Goal: Information Seeking & Learning: Learn about a topic

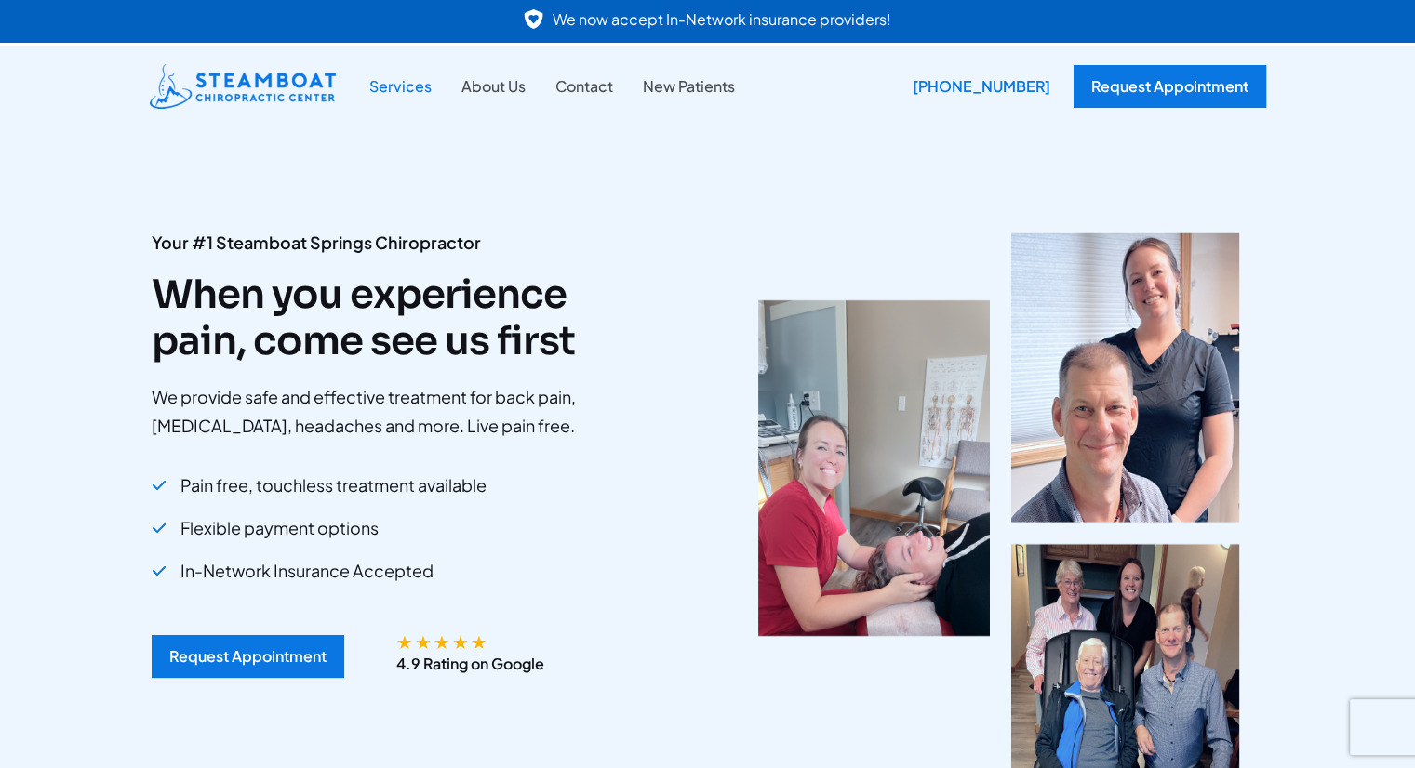
click at [435, 74] on link "Services" at bounding box center [400, 86] width 92 height 24
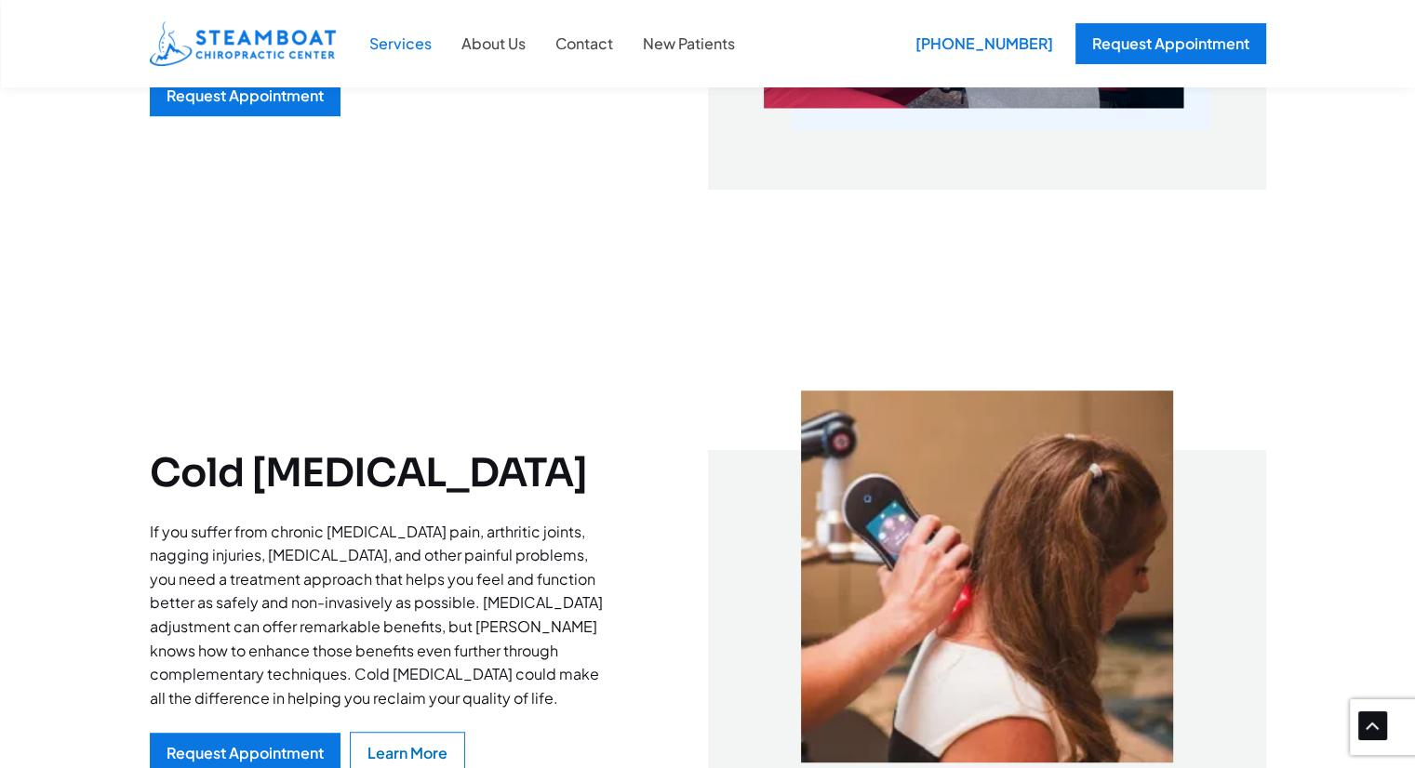
scroll to position [922, 0]
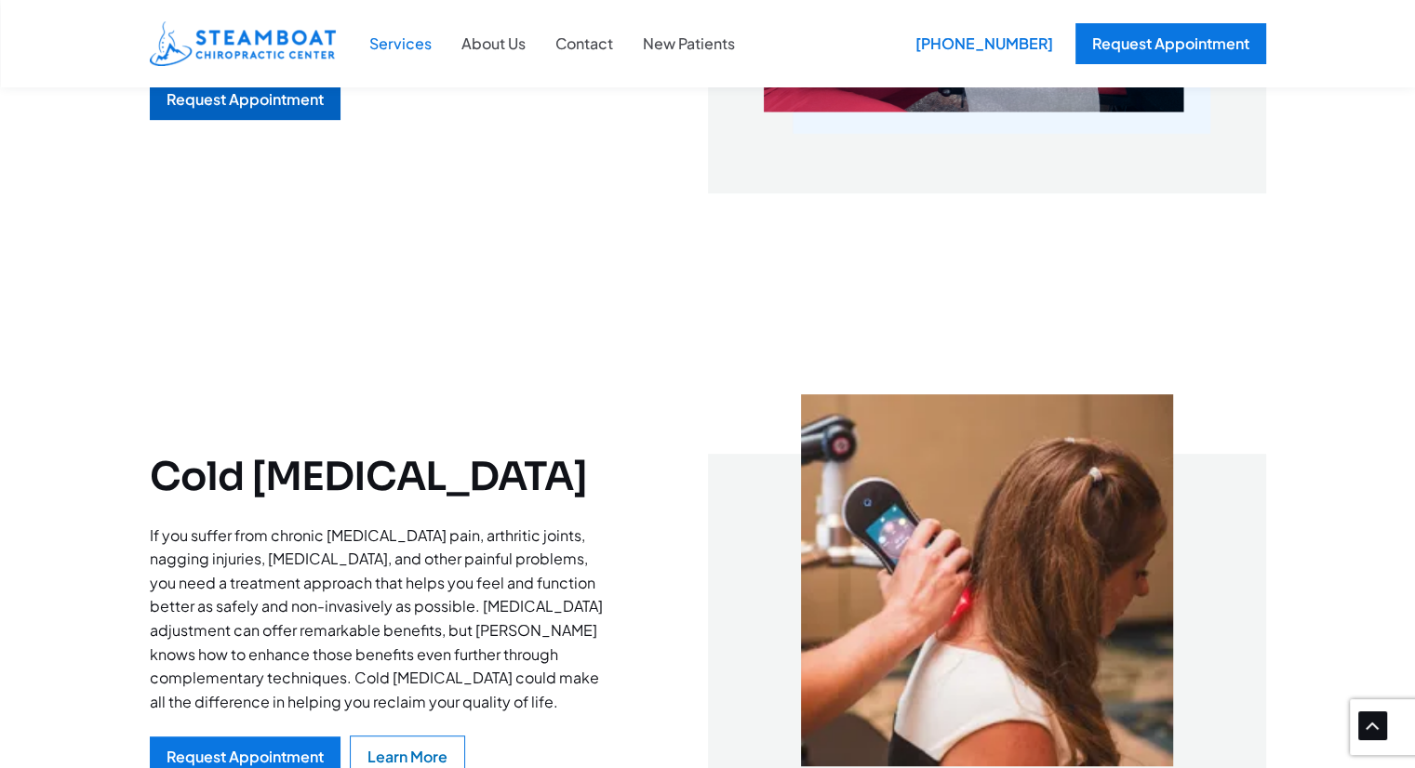
click at [257, 107] on div "Request Appointment" at bounding box center [245, 99] width 157 height 15
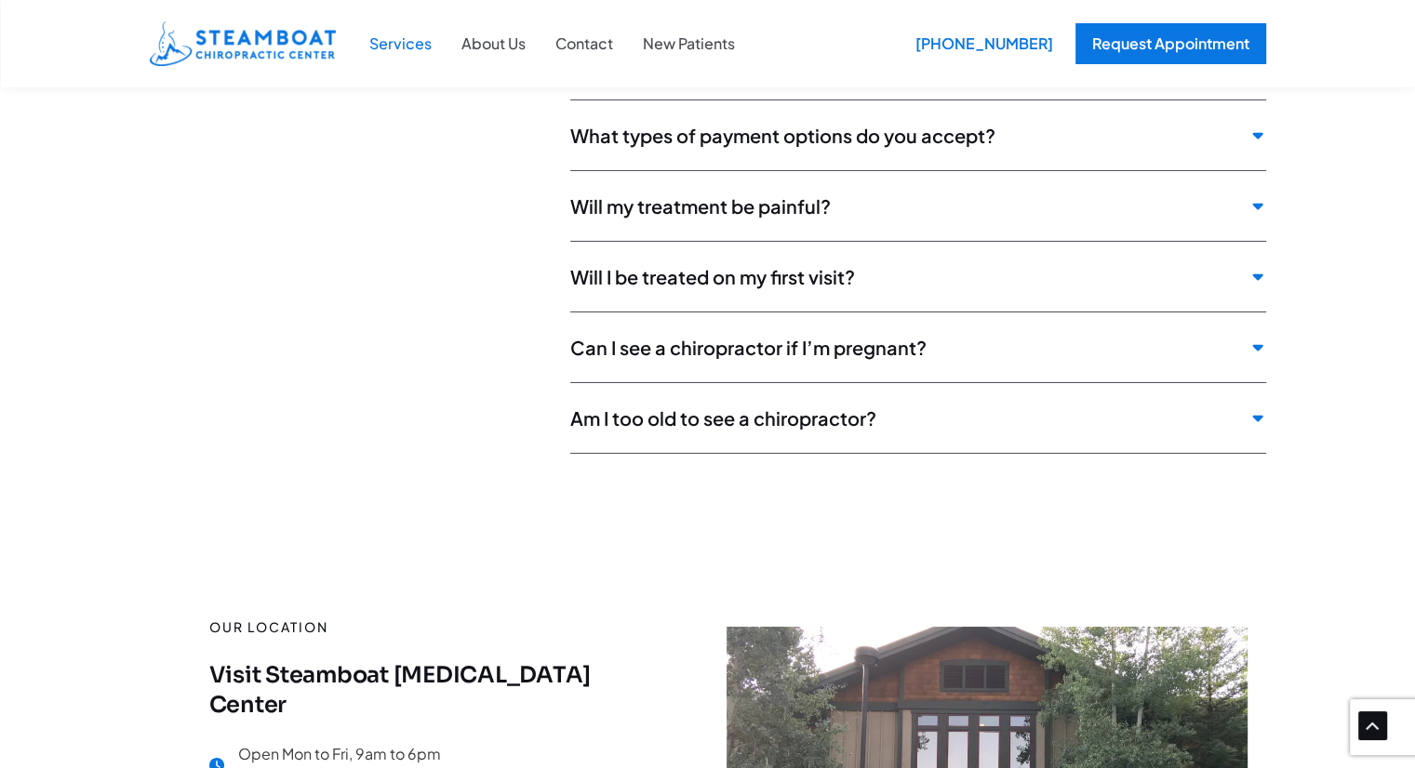
scroll to position [6739, 0]
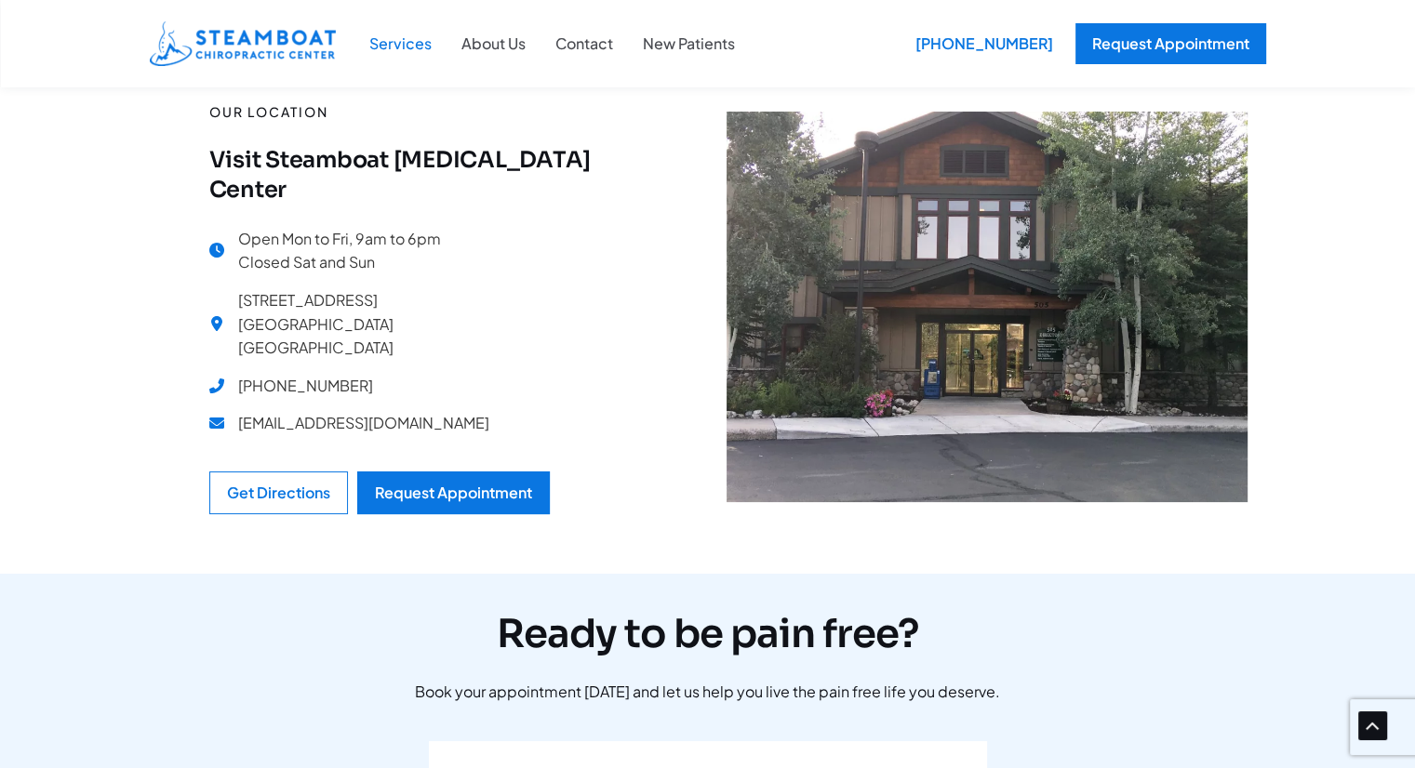
scroll to position [7215, 0]
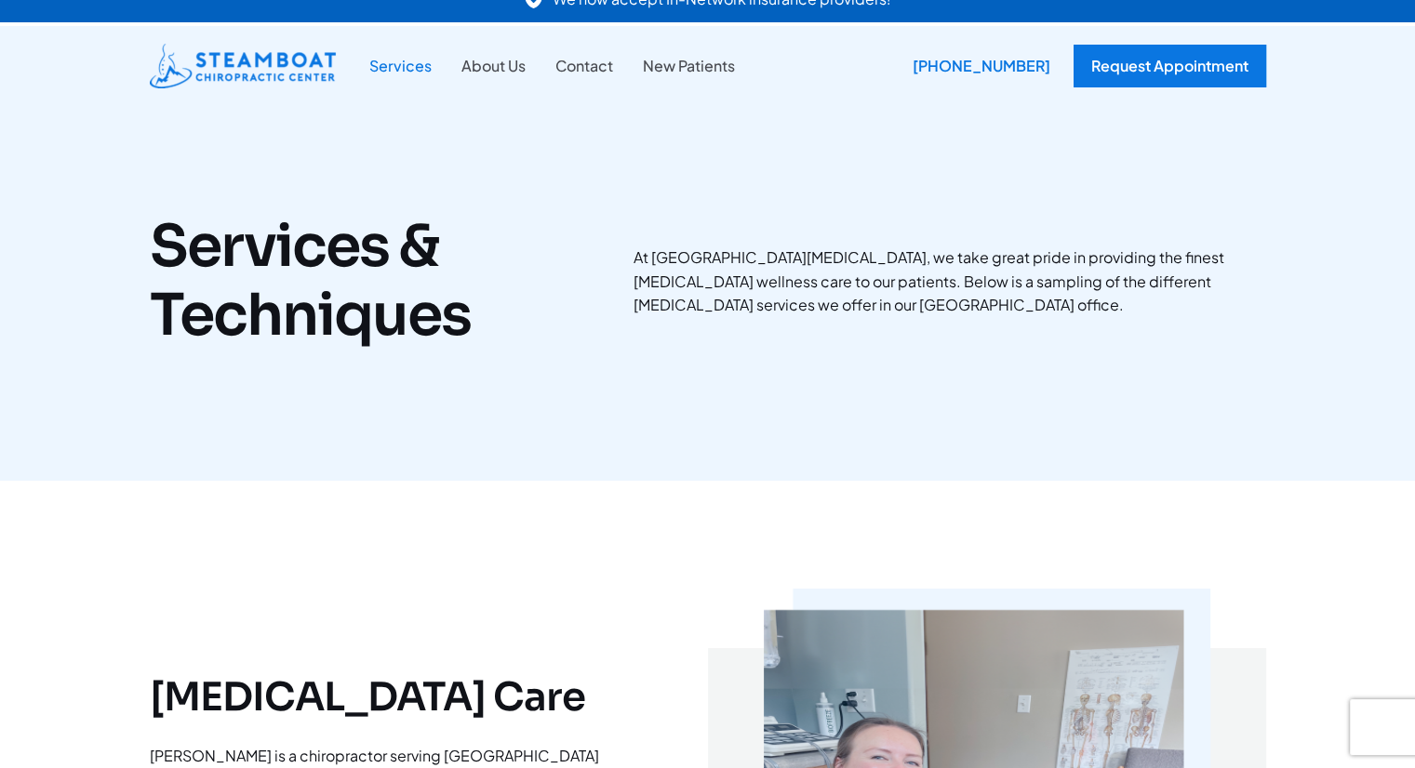
scroll to position [0, 0]
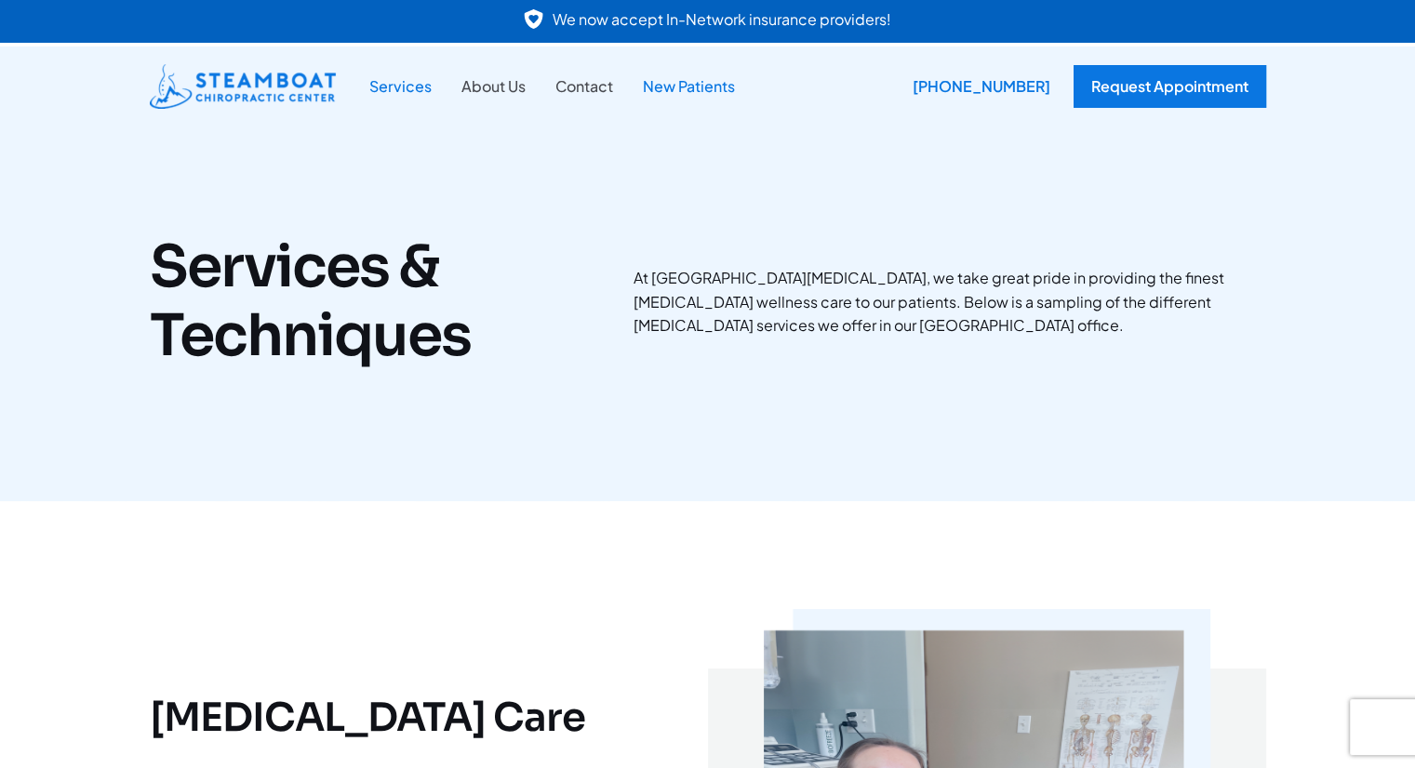
click at [628, 99] on link "New Patients" at bounding box center [689, 86] width 122 height 24
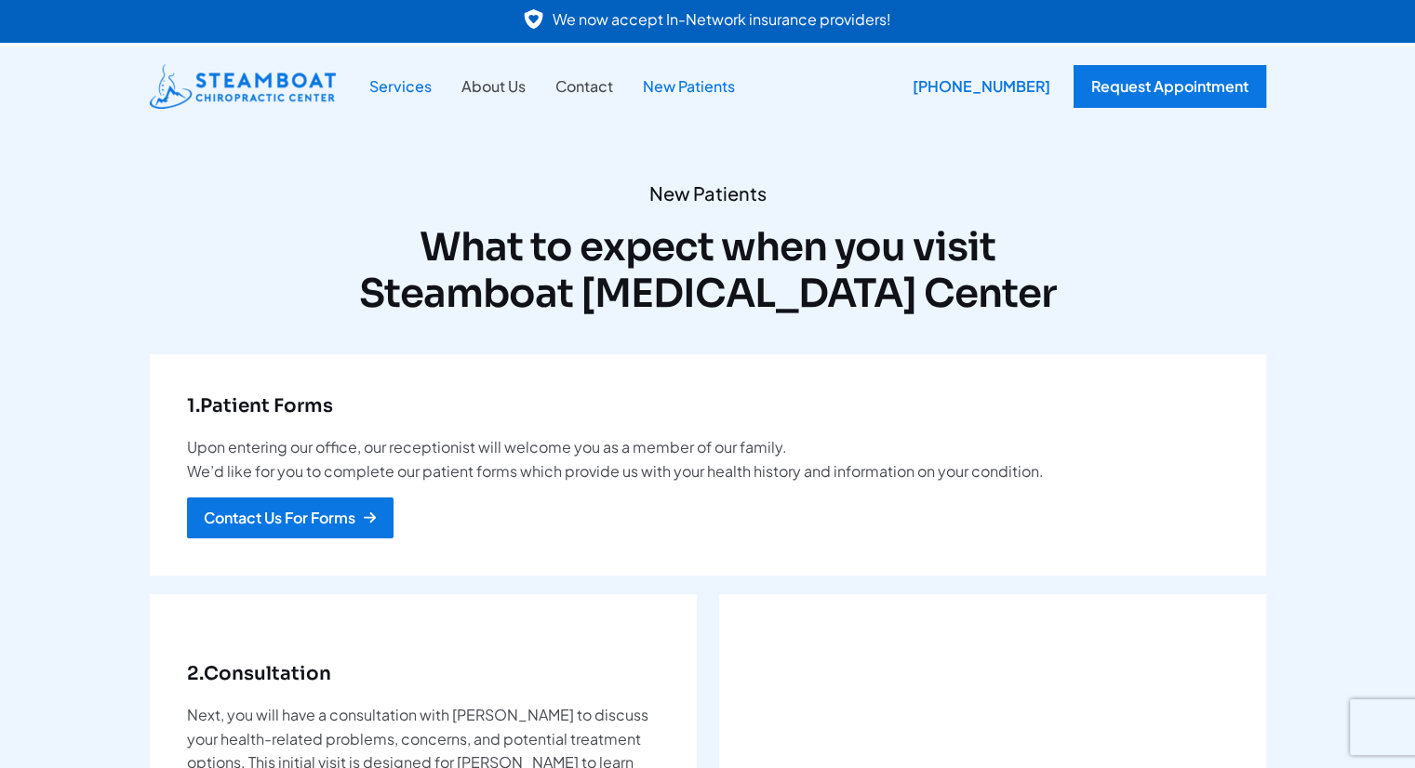
click at [443, 79] on link "Services" at bounding box center [400, 86] width 92 height 24
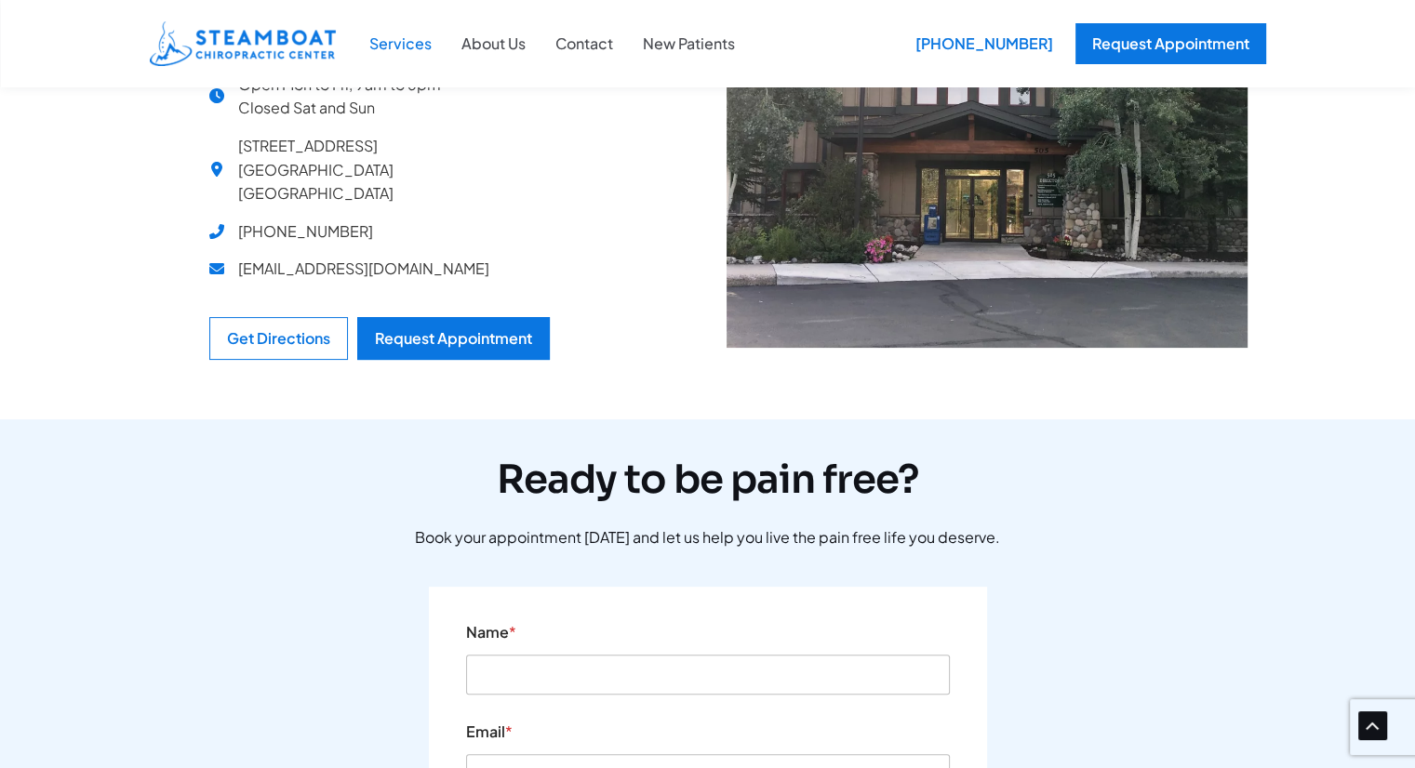
scroll to position [7370, 0]
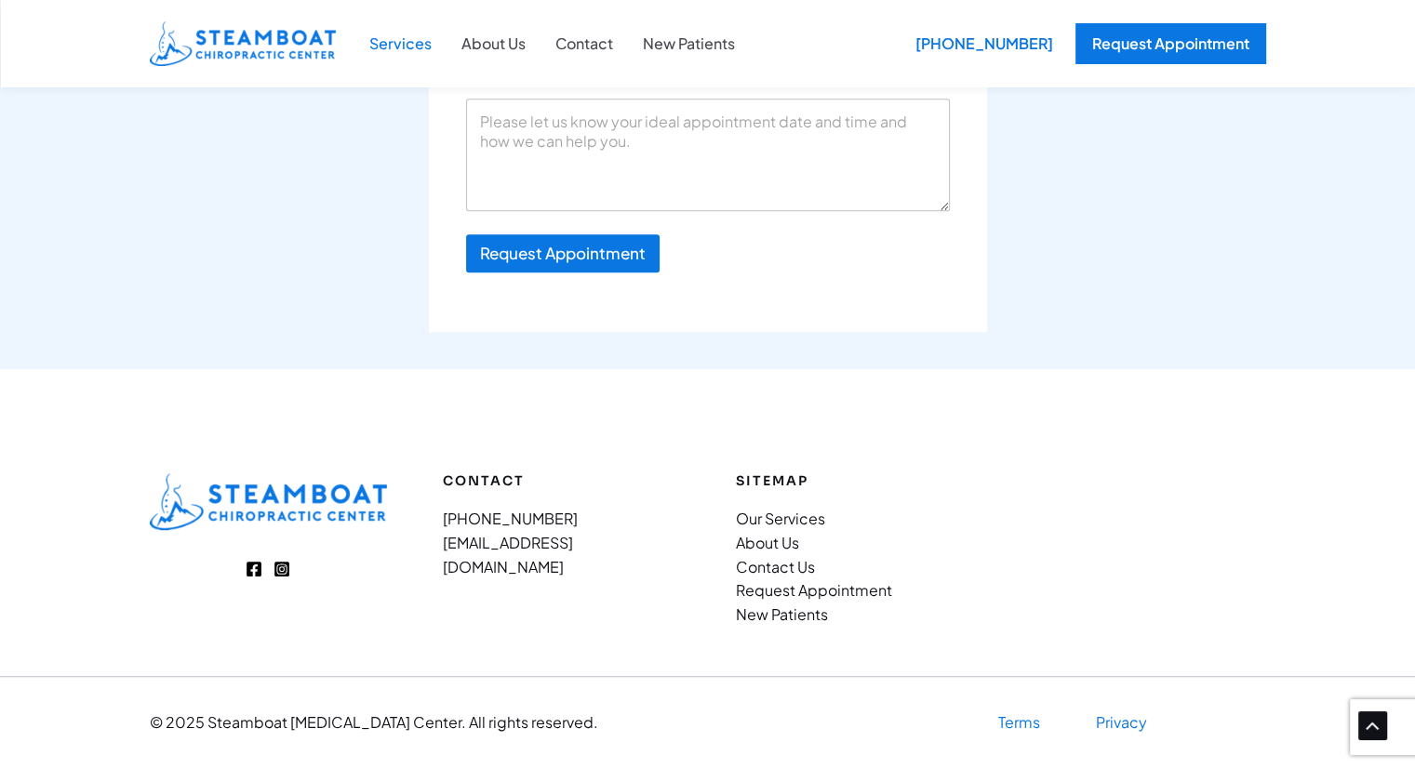
scroll to position [9067, 0]
click at [253, 561] on icon "Facebook" at bounding box center [254, 569] width 17 height 17
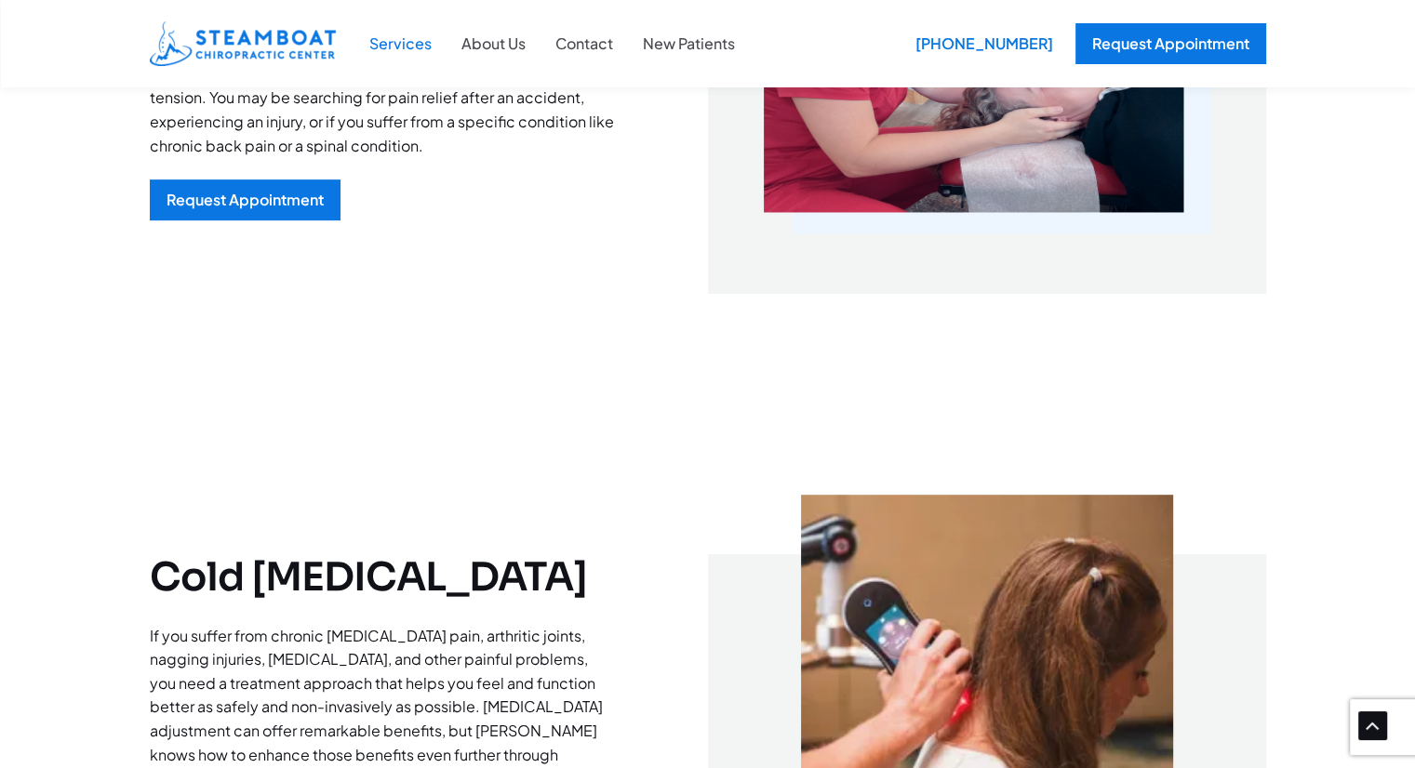
scroll to position [822, 0]
click at [305, 207] on div "Request Appointment" at bounding box center [245, 199] width 157 height 15
click at [324, 207] on div "Request Appointment" at bounding box center [245, 199] width 157 height 15
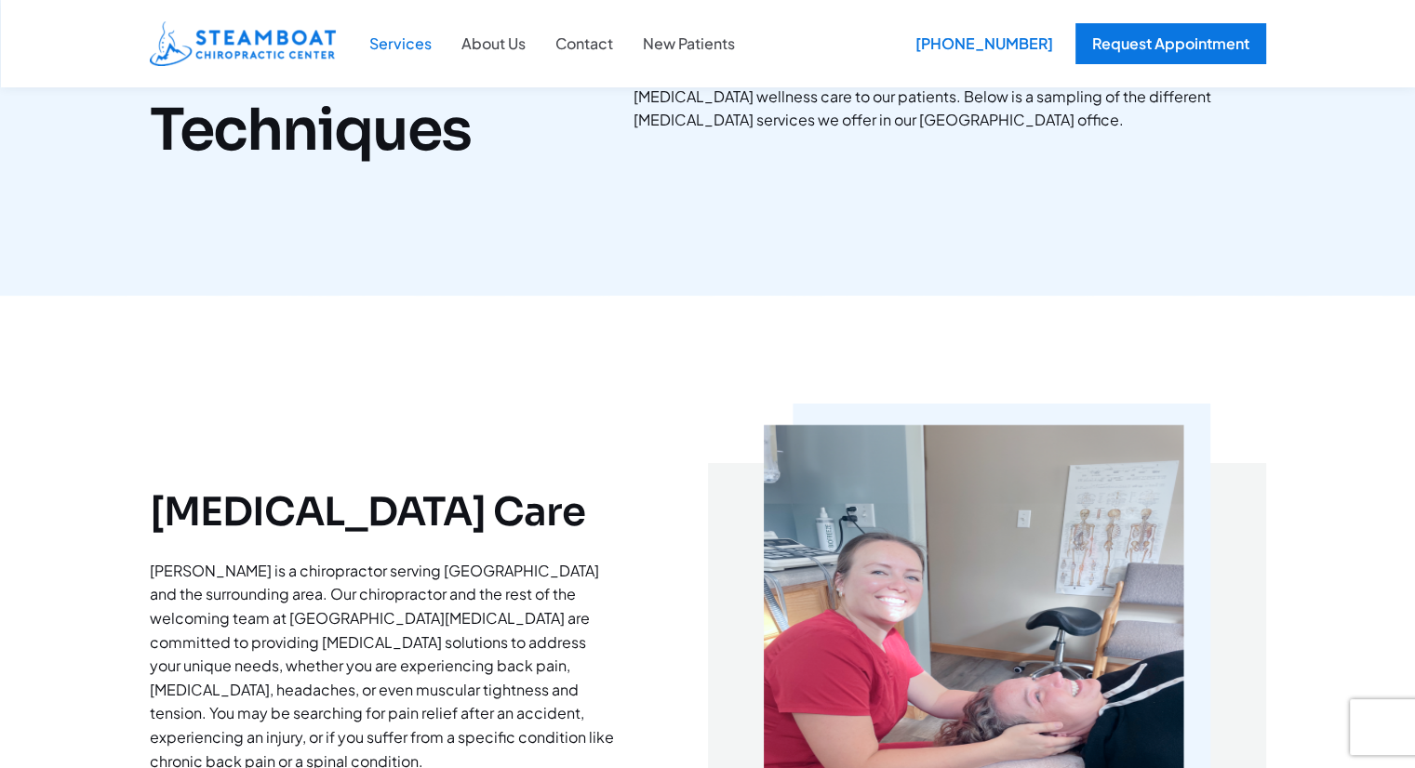
scroll to position [0, 0]
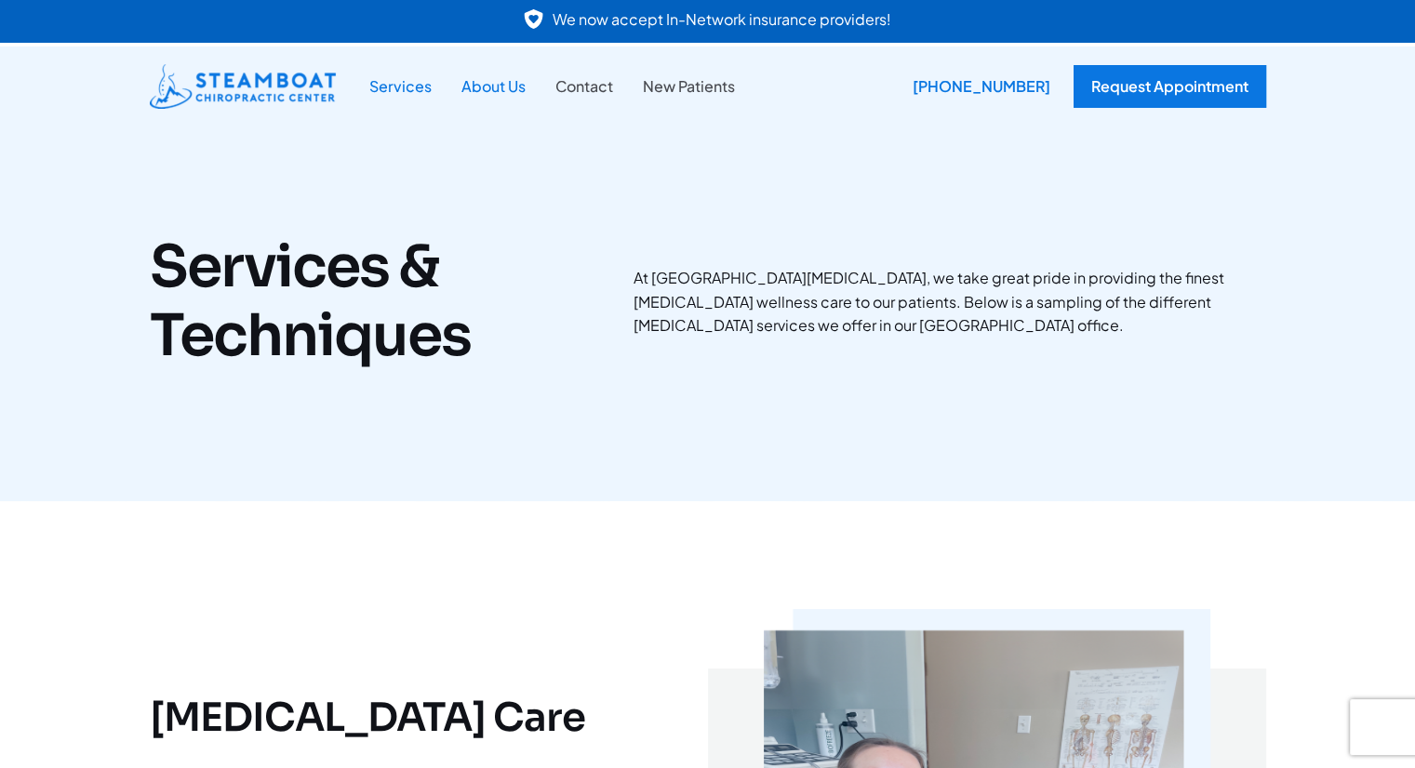
click at [541, 74] on link "About Us" at bounding box center [494, 86] width 94 height 24
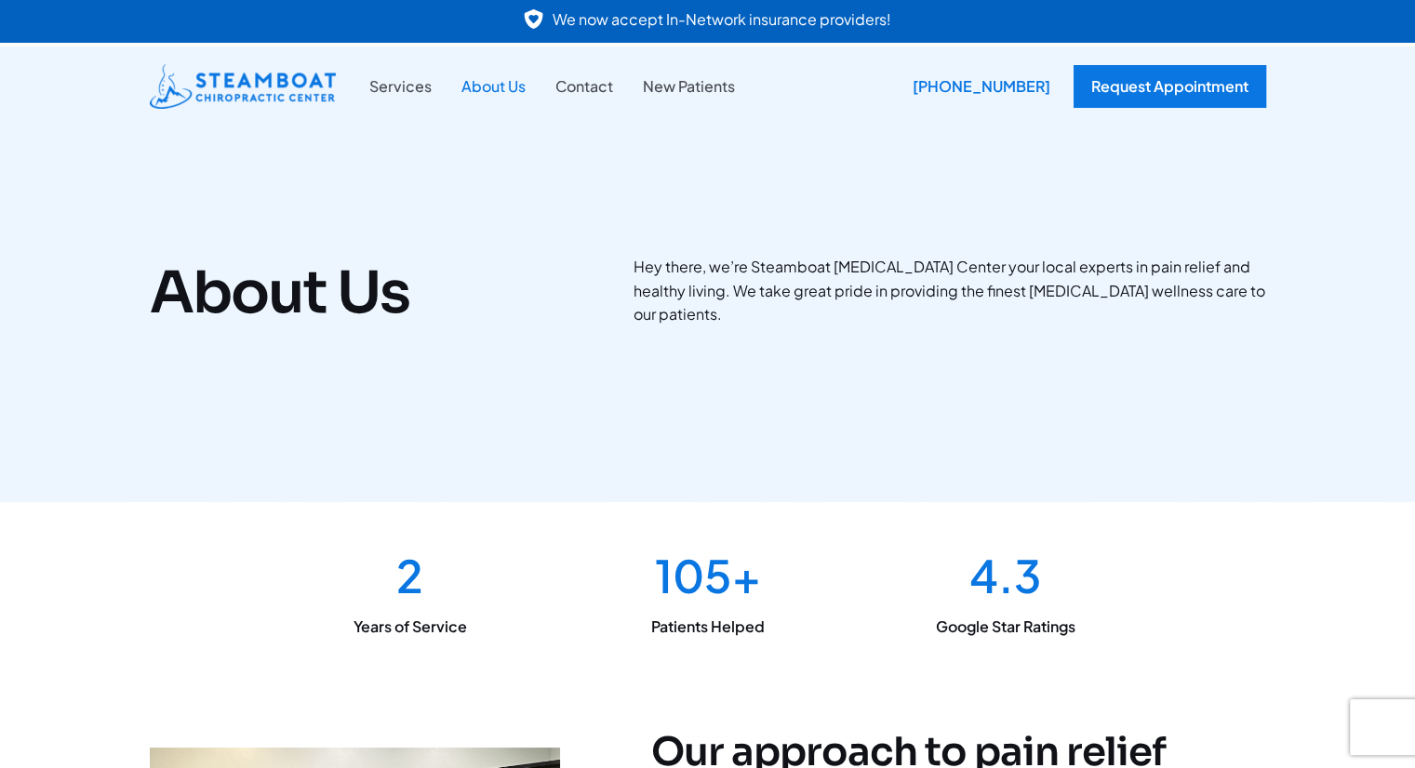
click at [557, 23] on link at bounding box center [707, 21] width 1415 height 43
